Goal: Task Accomplishment & Management: Manage account settings

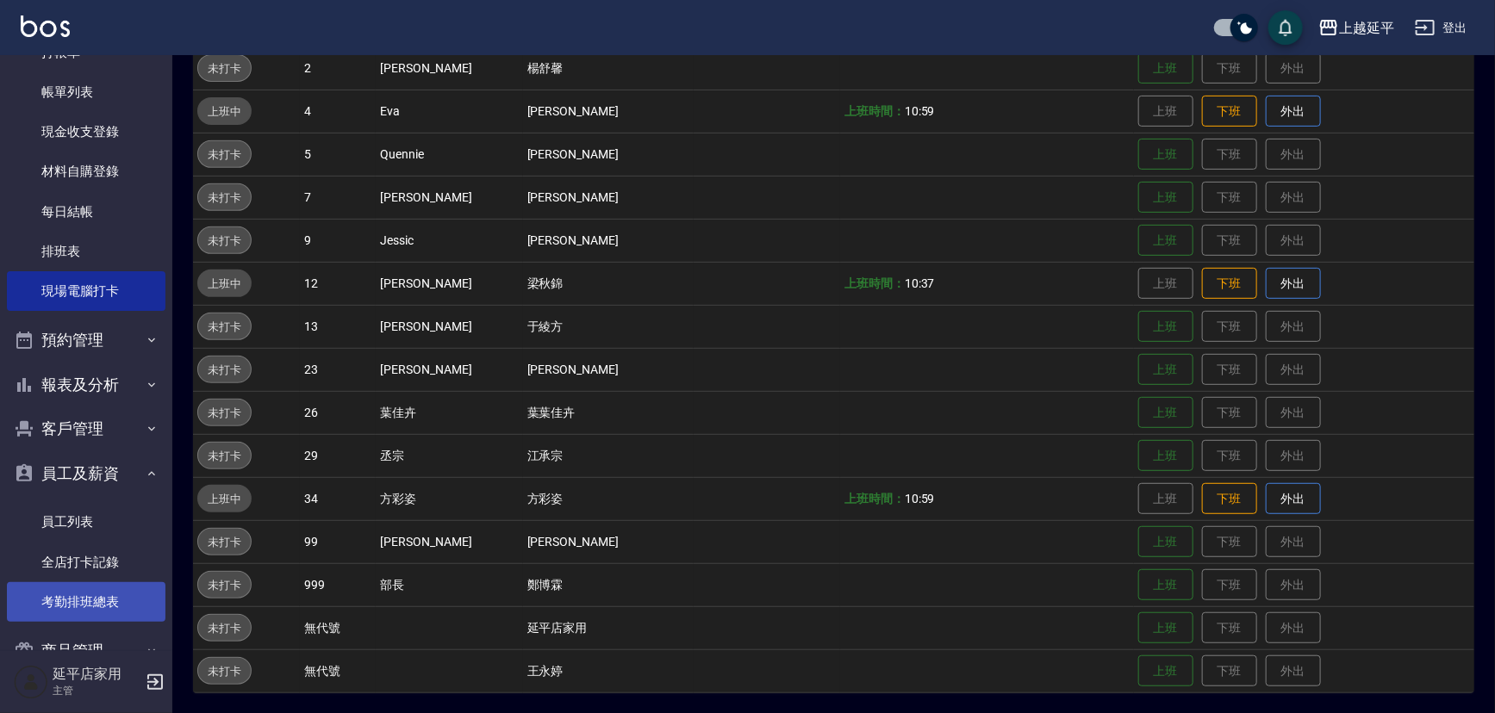
scroll to position [168, 0]
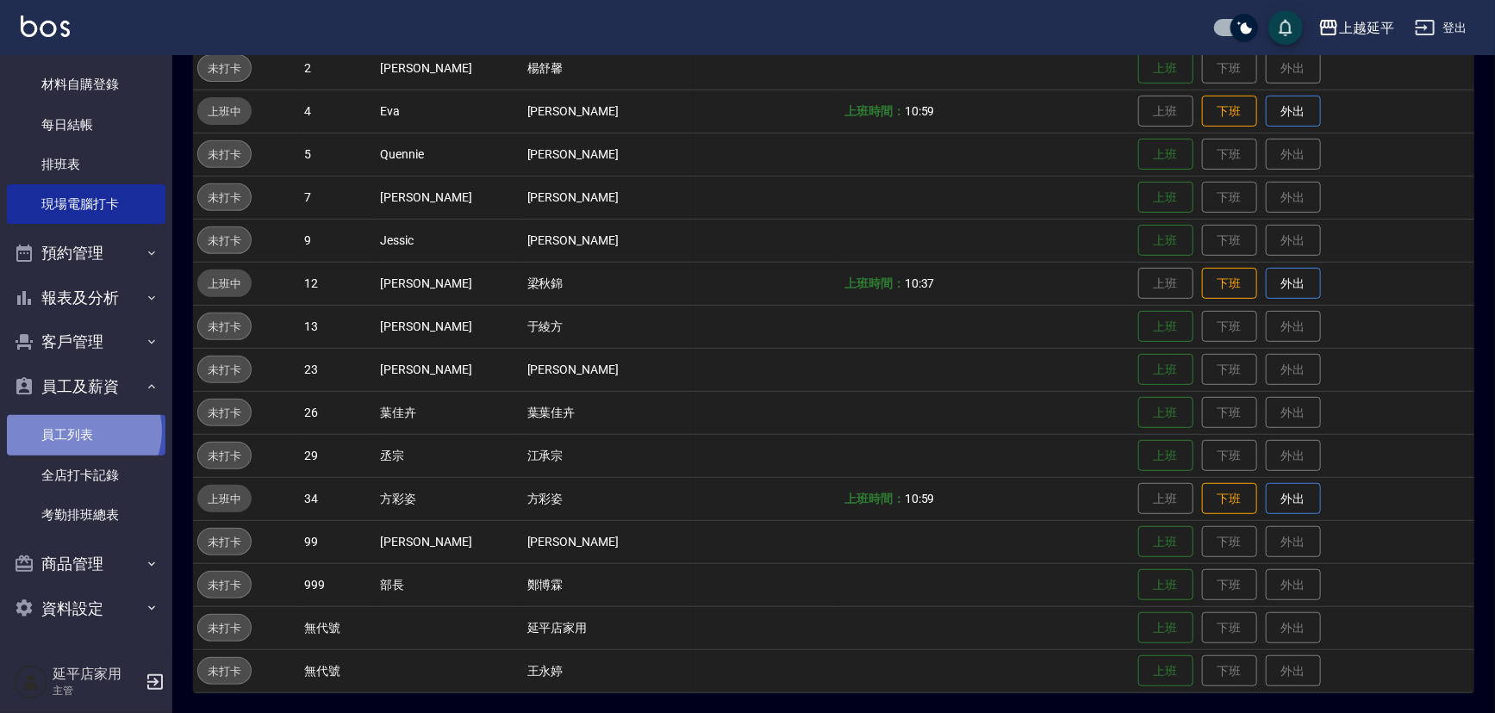
click at [82, 431] on link "員工列表" at bounding box center [86, 435] width 159 height 40
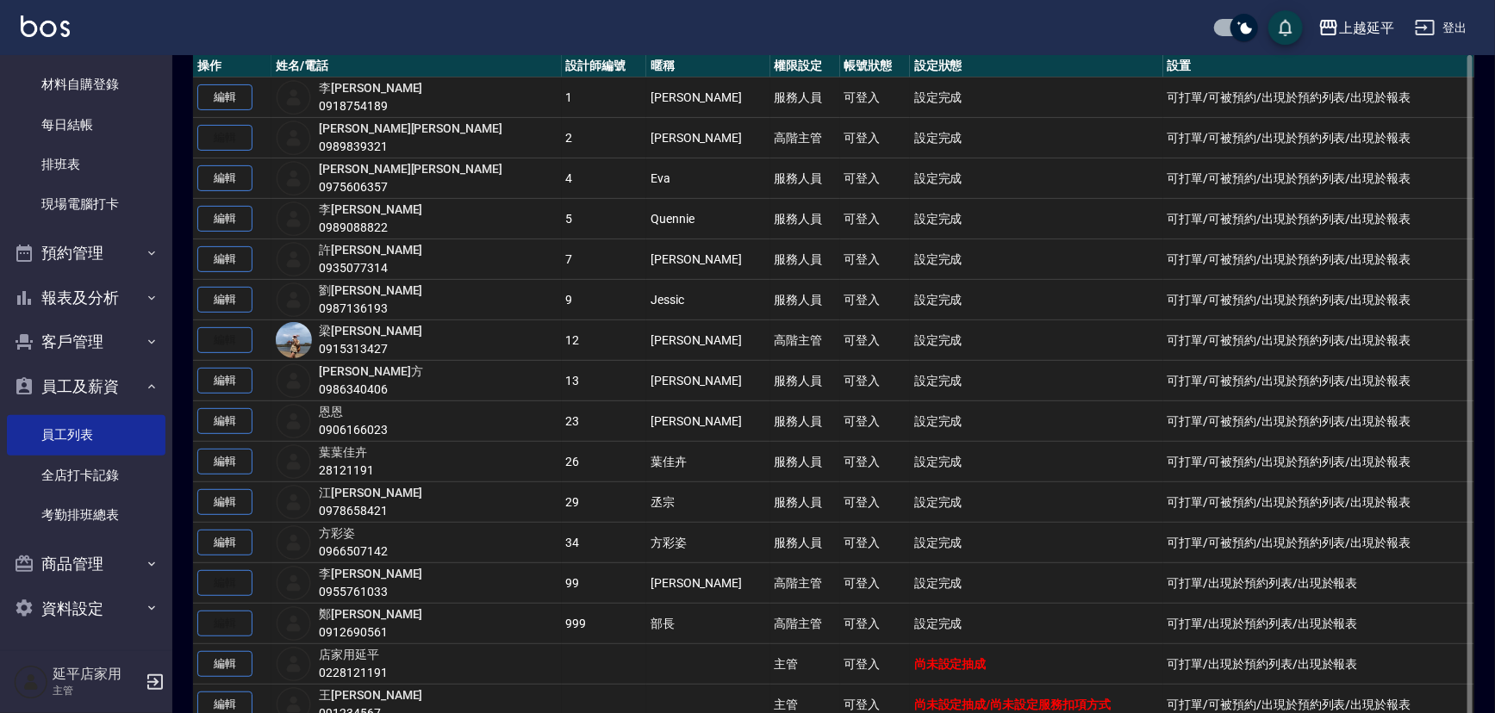
scroll to position [222, 0]
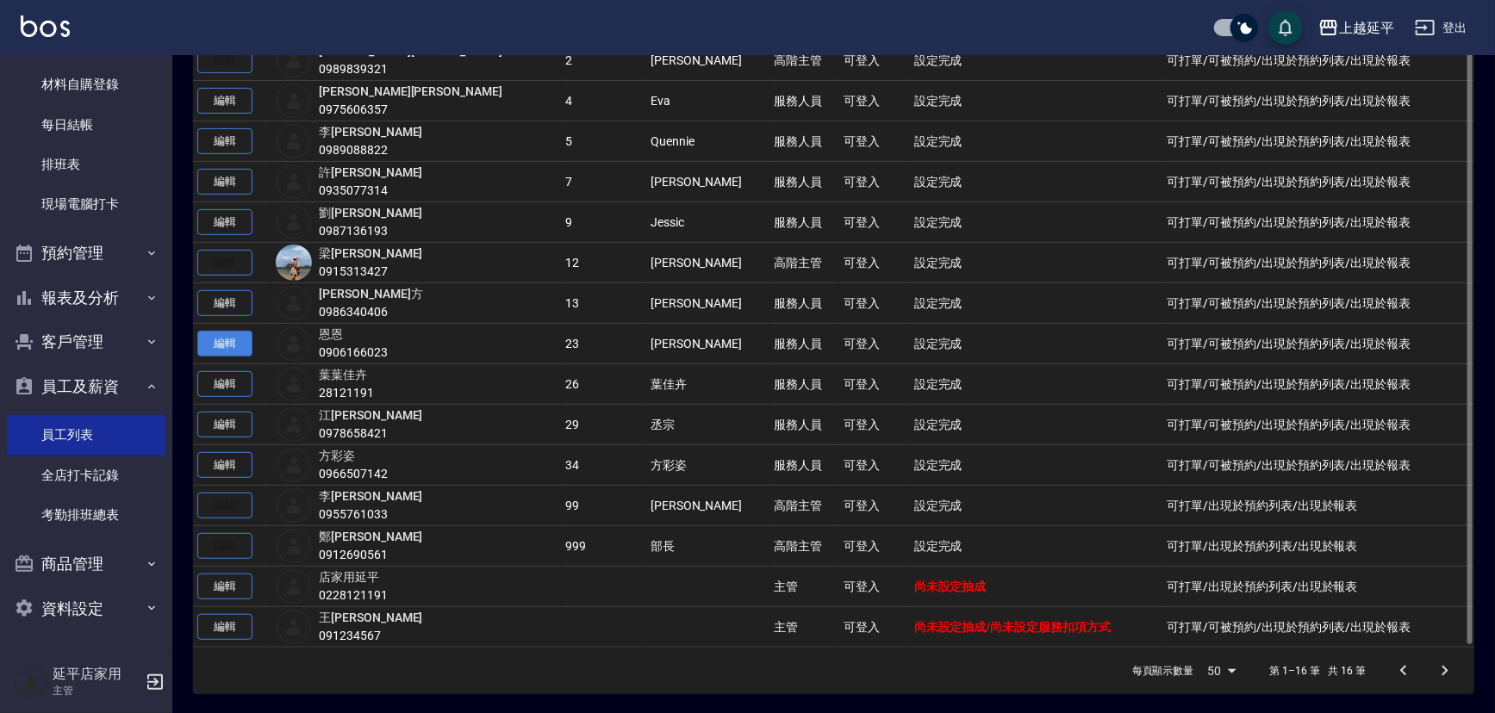
click at [214, 335] on link "編輯" at bounding box center [224, 344] width 55 height 27
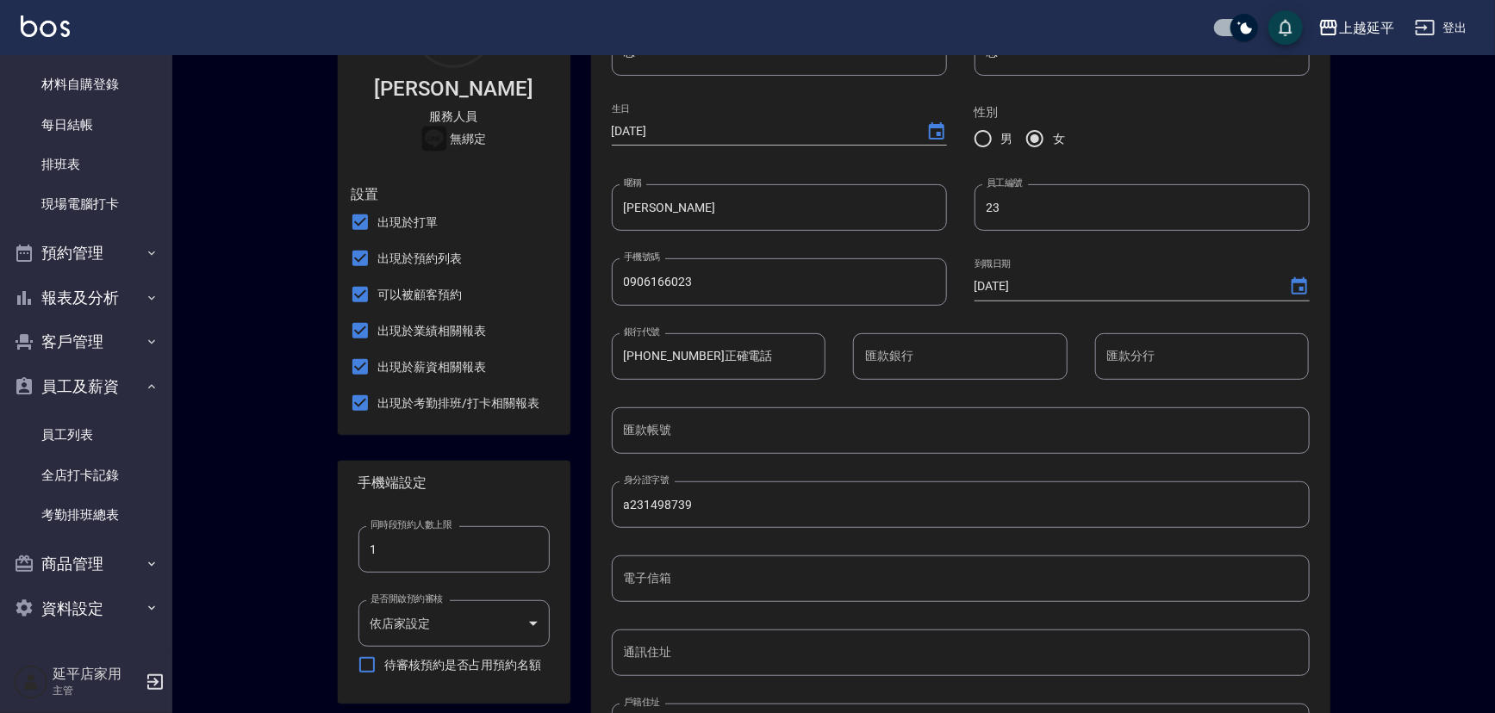
scroll to position [190, 0]
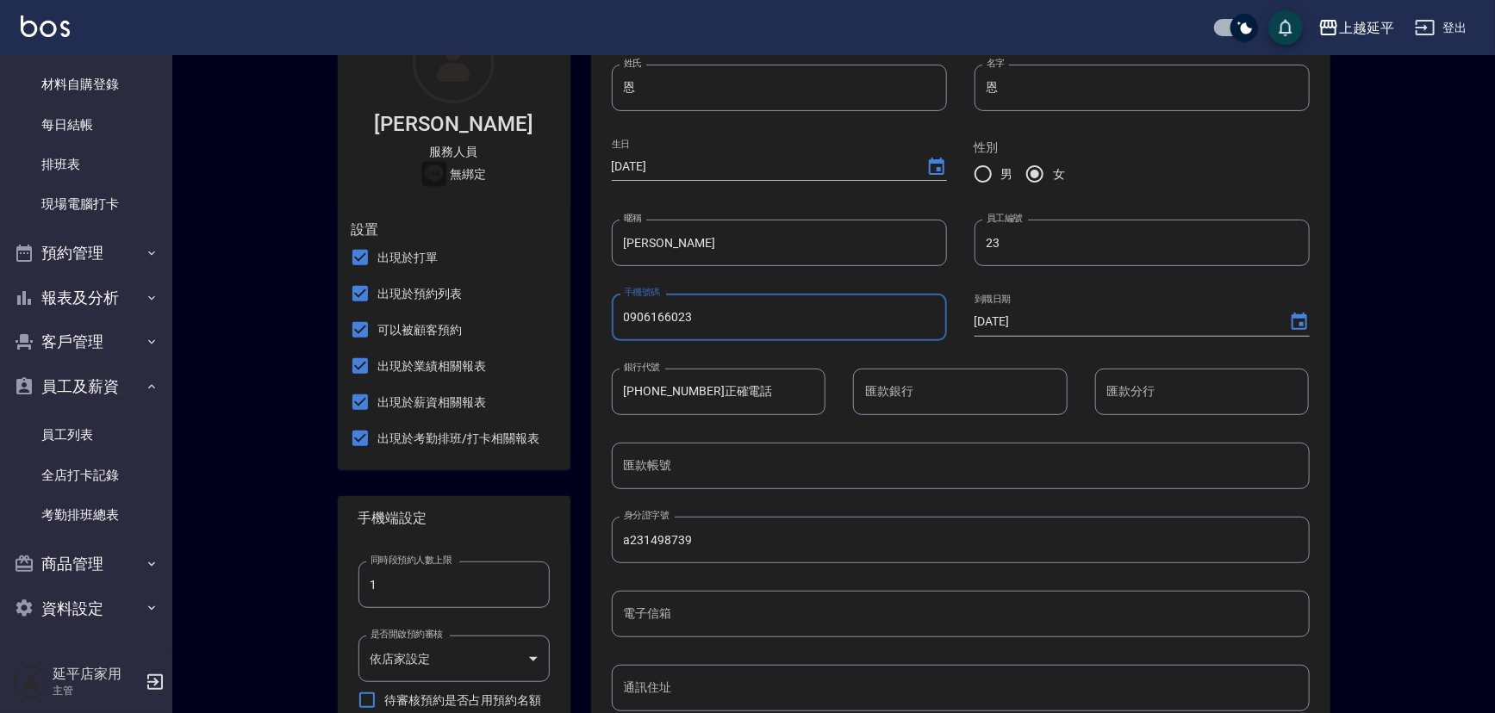
click at [692, 322] on input "0906166023" at bounding box center [779, 317] width 335 height 47
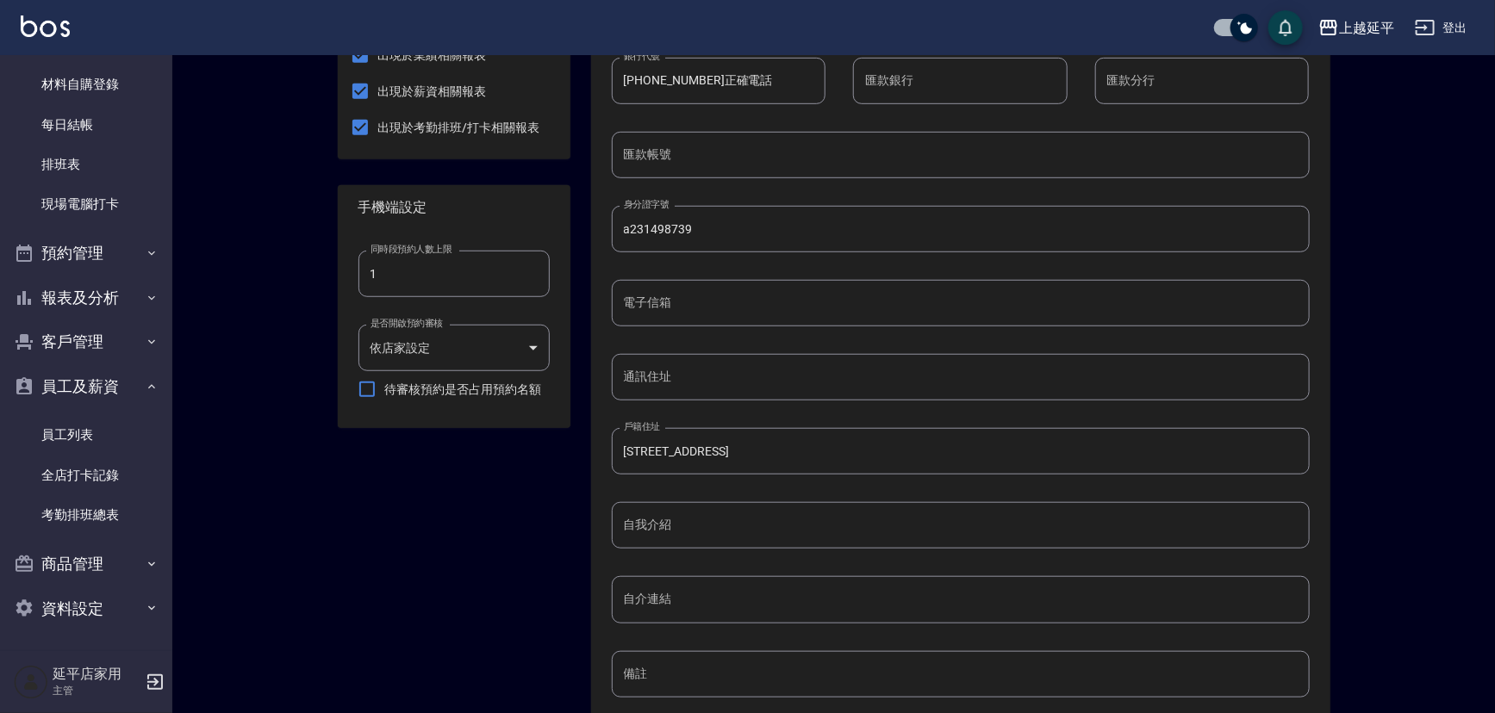
scroll to position [660, 0]
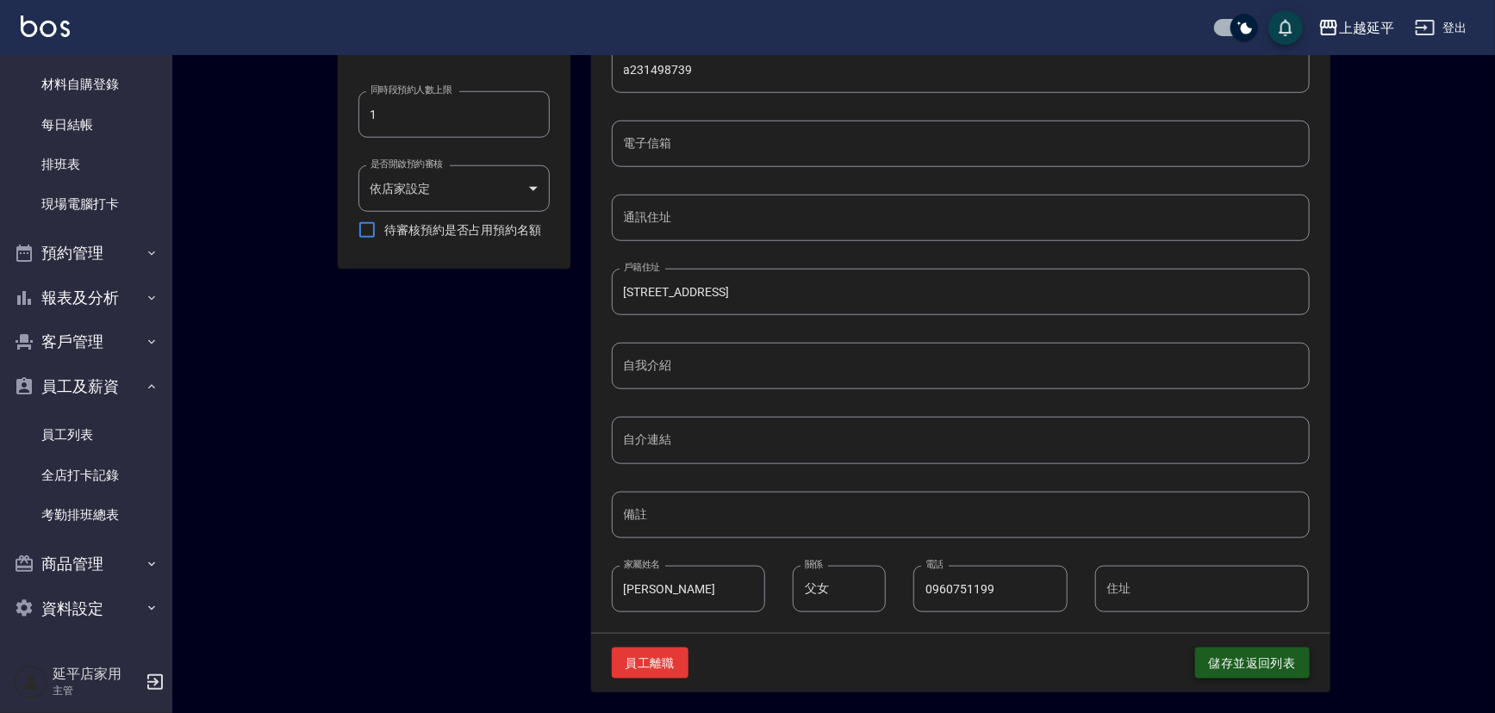
type input "0906166022"
click at [1228, 665] on button "儲存並返回列表" at bounding box center [1252, 664] width 115 height 32
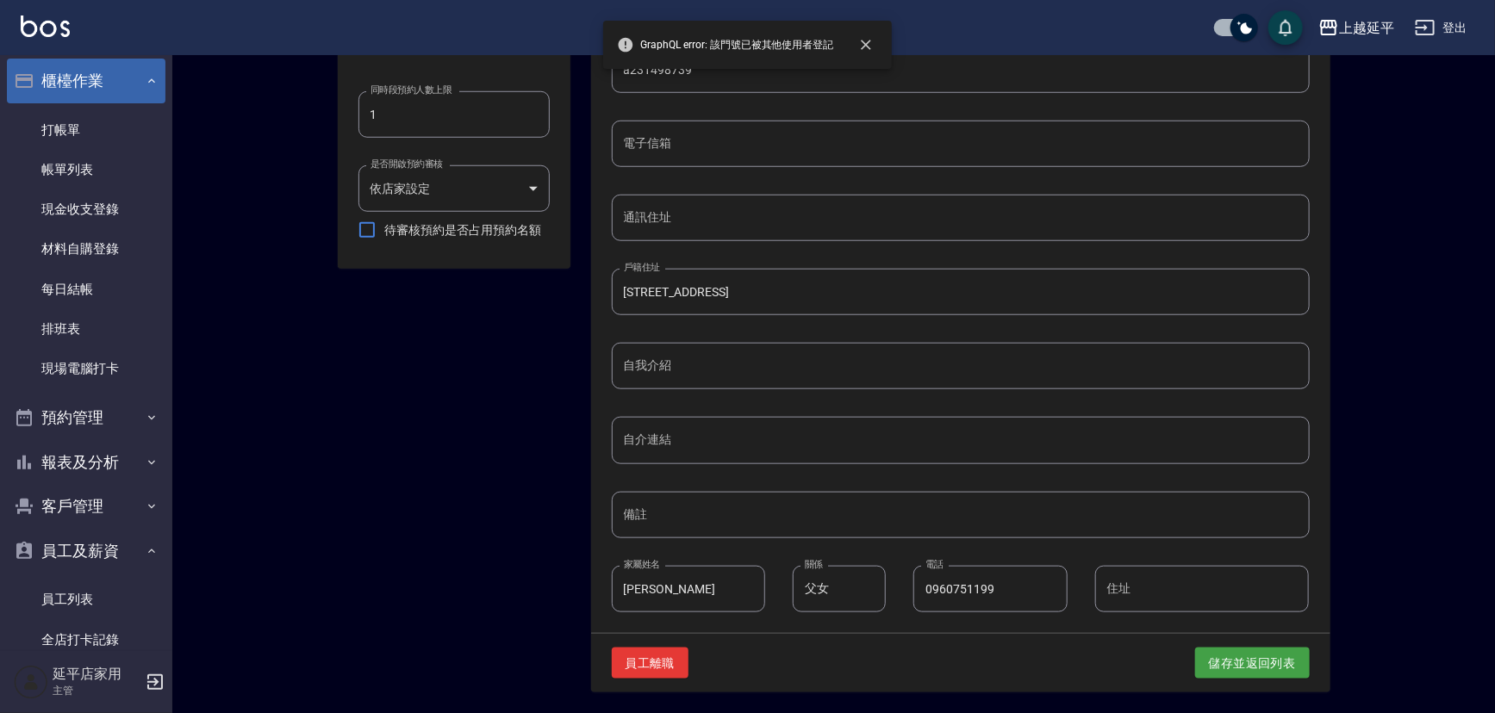
scroll to position [0, 0]
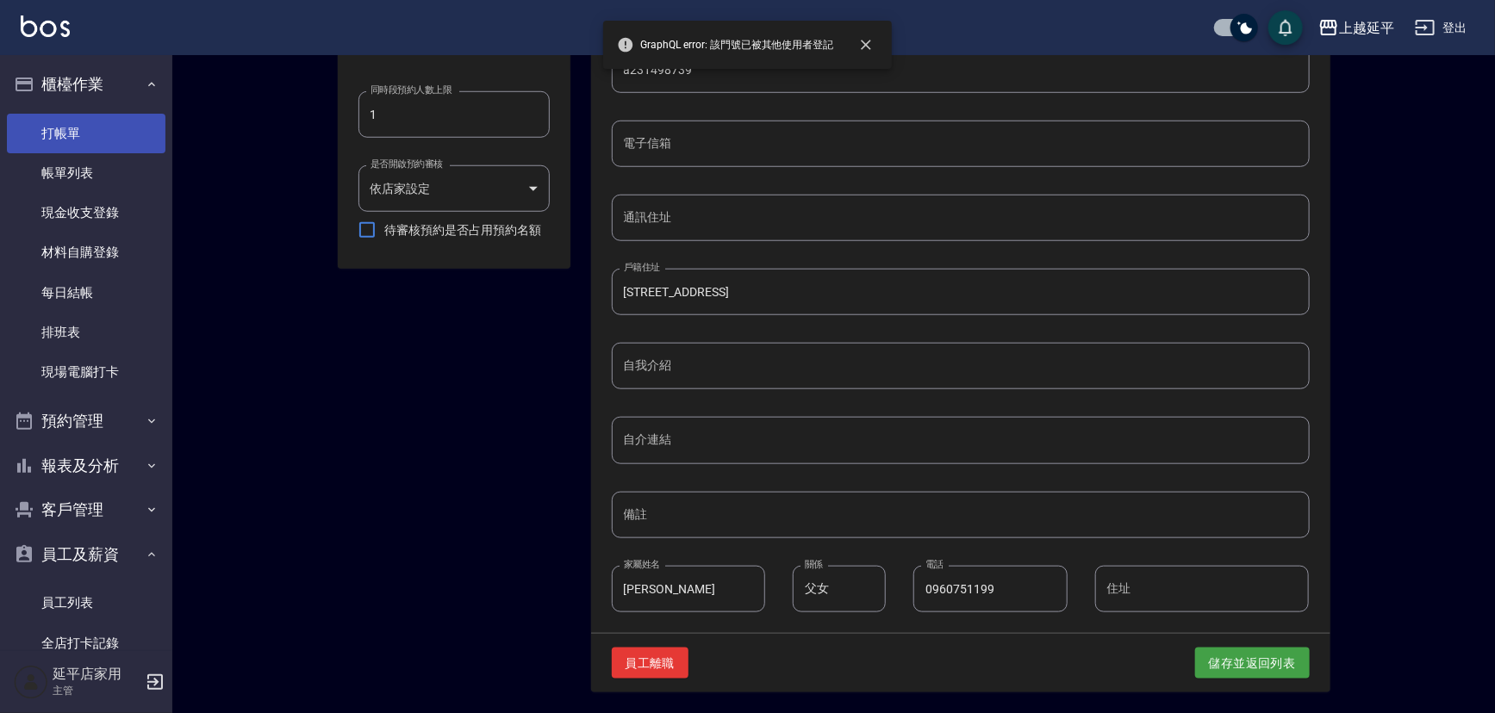
click at [66, 121] on link "打帳單" at bounding box center [86, 134] width 159 height 40
